Goal: Find specific page/section: Find specific page/section

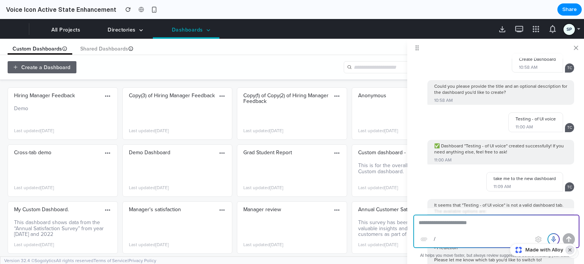
click at [568, 249] on button "Dismiss watermark" at bounding box center [569, 250] width 9 height 9
click at [554, 239] on span at bounding box center [553, 239] width 11 height 11
click at [555, 241] on span at bounding box center [553, 239] width 11 height 11
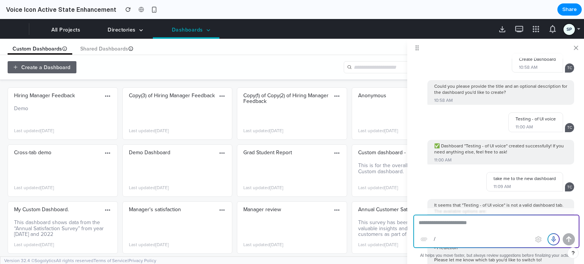
click at [576, 50] on span at bounding box center [576, 48] width 8 height 9
